Goal: Task Accomplishment & Management: Manage account settings

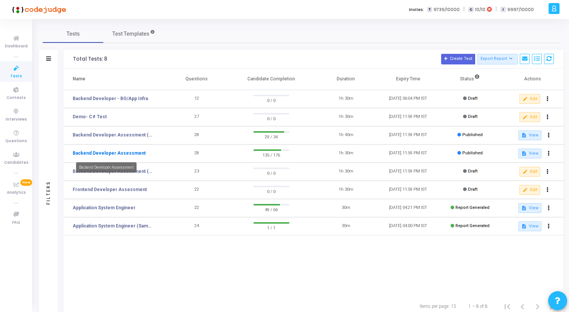
click at [123, 152] on link "Backend Developer Assessment" at bounding box center [109, 153] width 73 height 7
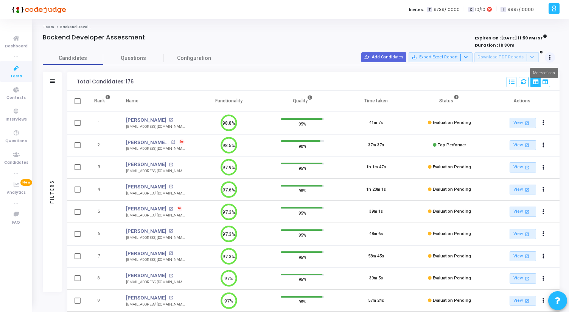
click at [552, 59] on button at bounding box center [550, 57] width 11 height 11
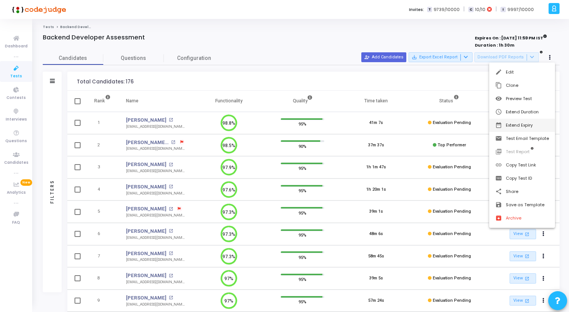
click at [536, 126] on button "date_range Extend Expiry" at bounding box center [523, 125] width 66 height 13
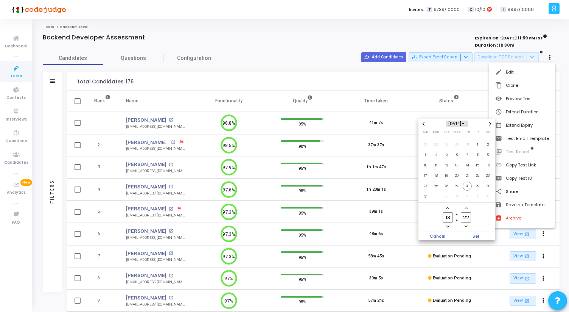
click at [466, 123] on span "Choose month and year" at bounding box center [464, 124] width 4 height 4
click at [439, 168] on span "2025" at bounding box center [437, 169] width 18 height 8
click at [482, 156] on span "Sep" at bounding box center [482, 157] width 22 height 9
click at [447, 185] on span "30" at bounding box center [446, 185] width 9 height 9
click at [476, 236] on span "Set" at bounding box center [476, 236] width 39 height 8
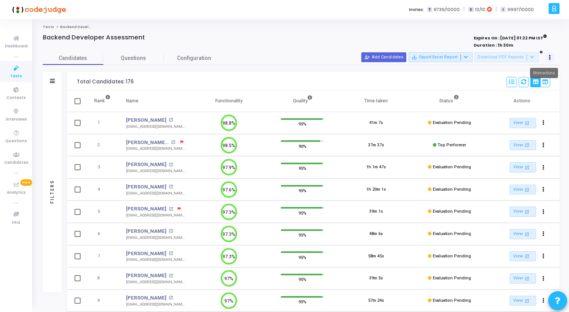
click at [552, 58] on button at bounding box center [550, 57] width 11 height 11
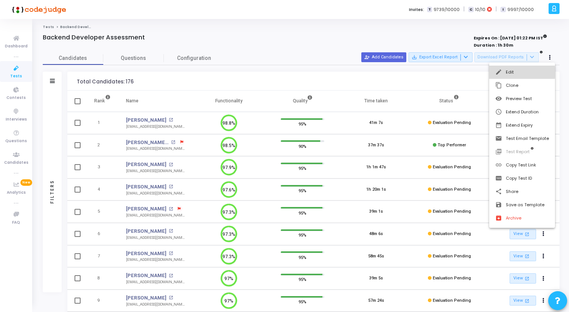
click at [519, 72] on button "edit Edit" at bounding box center [523, 72] width 66 height 13
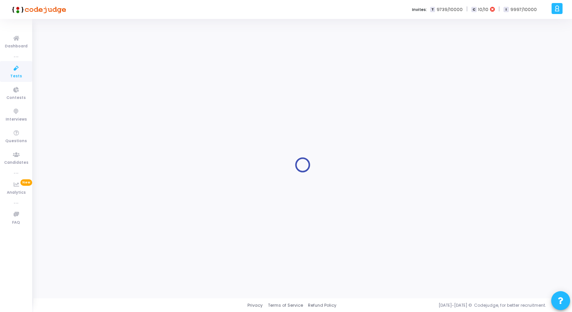
type input "Backend Developer Assessment"
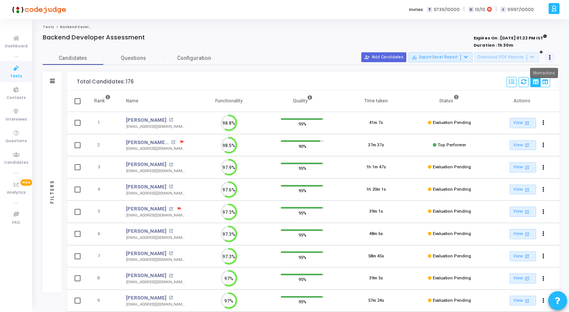
click at [550, 59] on icon at bounding box center [550, 58] width 2 height 4
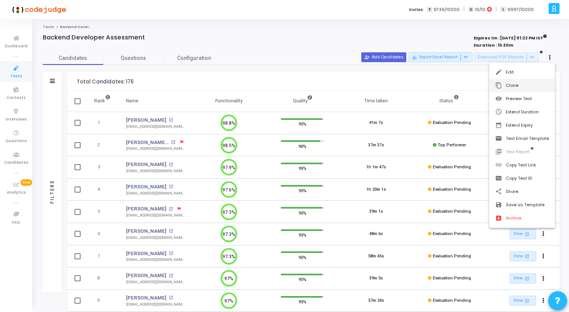
click at [526, 88] on button "content_copy Clone" at bounding box center [523, 85] width 66 height 13
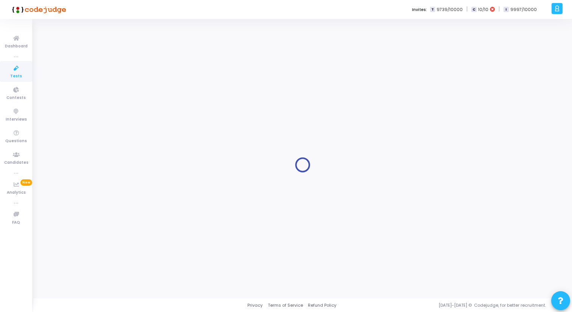
type input "Backend Developer Assessment"
